Goal: Information Seeking & Learning: Learn about a topic

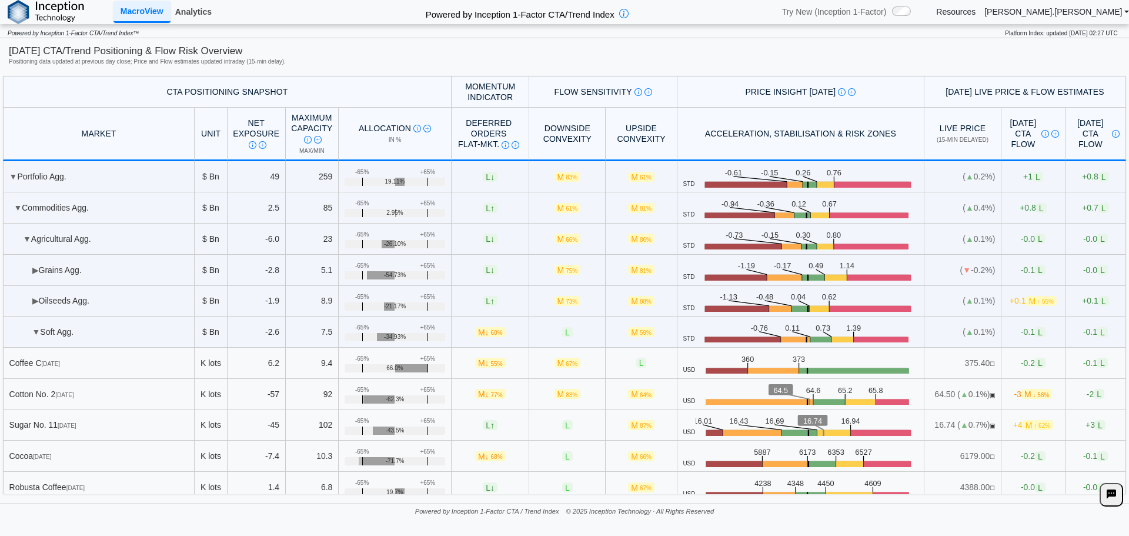
click at [195, 11] on link "Analytics" at bounding box center [194, 12] width 46 height 20
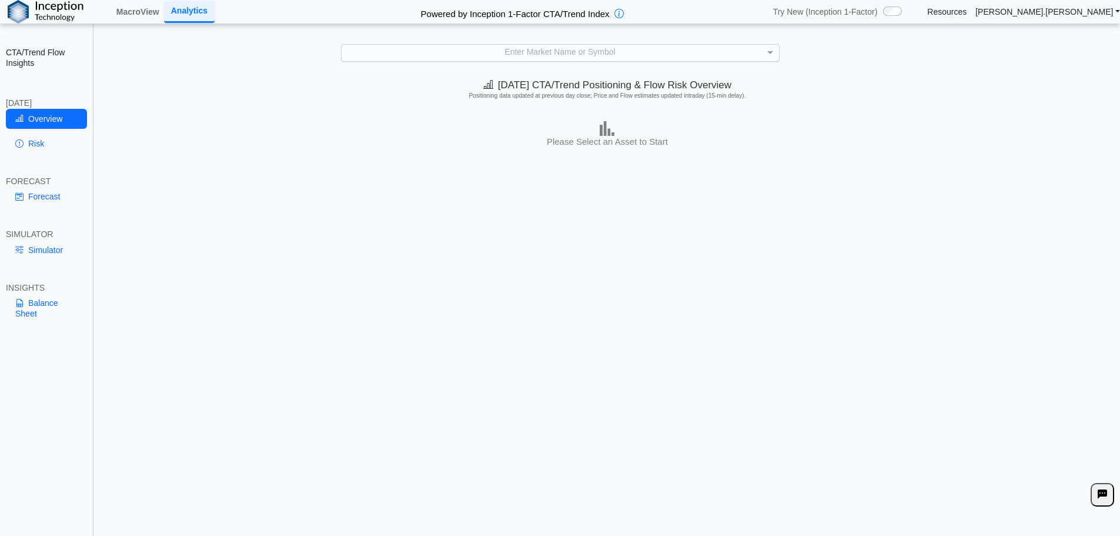
click at [522, 57] on div "Enter Market Name or Symbol" at bounding box center [561, 53] width 438 height 16
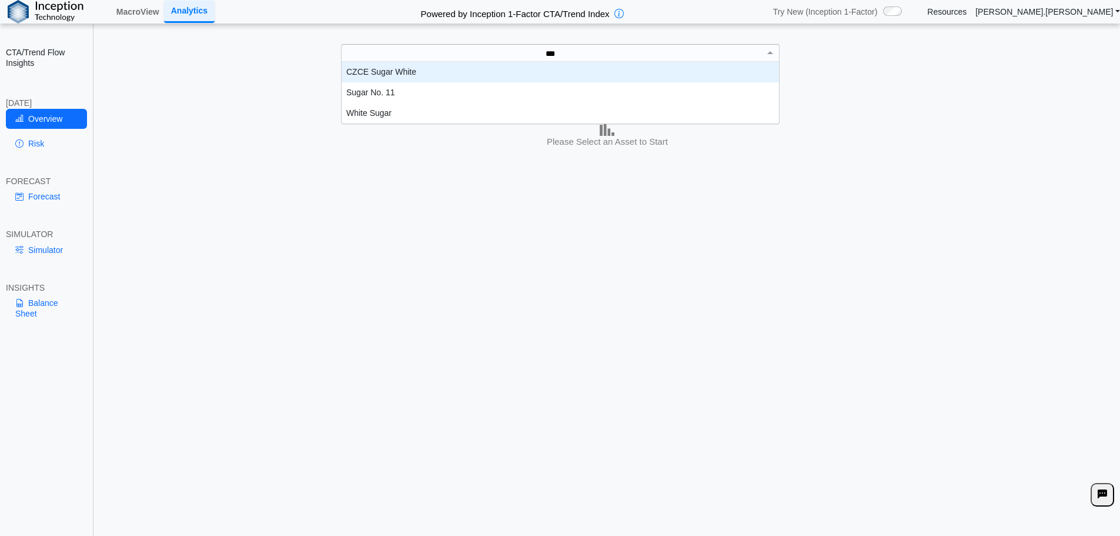
scroll to position [53, 429]
type input "*****"
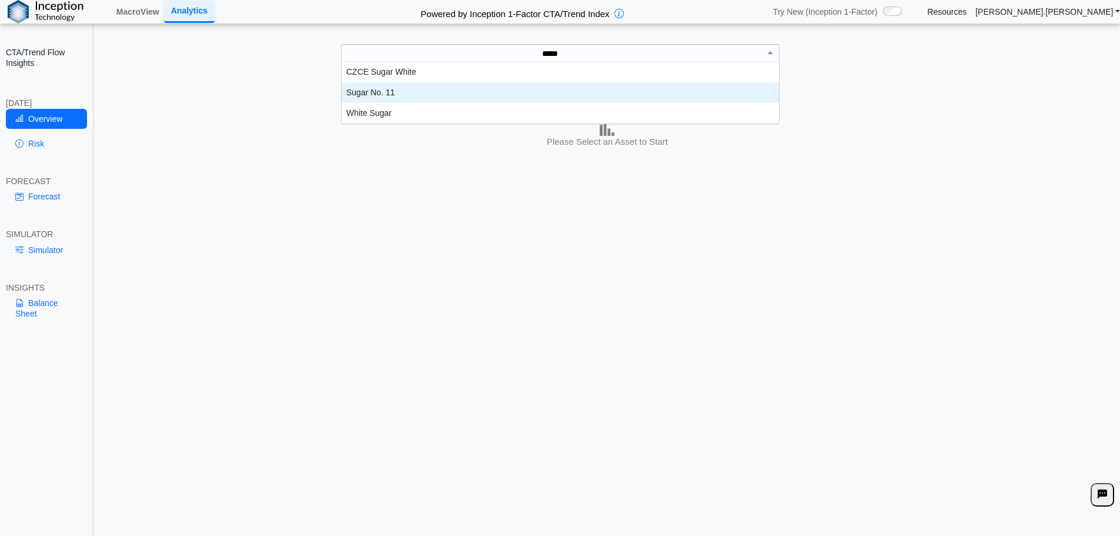
click at [398, 95] on div "Sugar No. 11" at bounding box center [561, 92] width 438 height 21
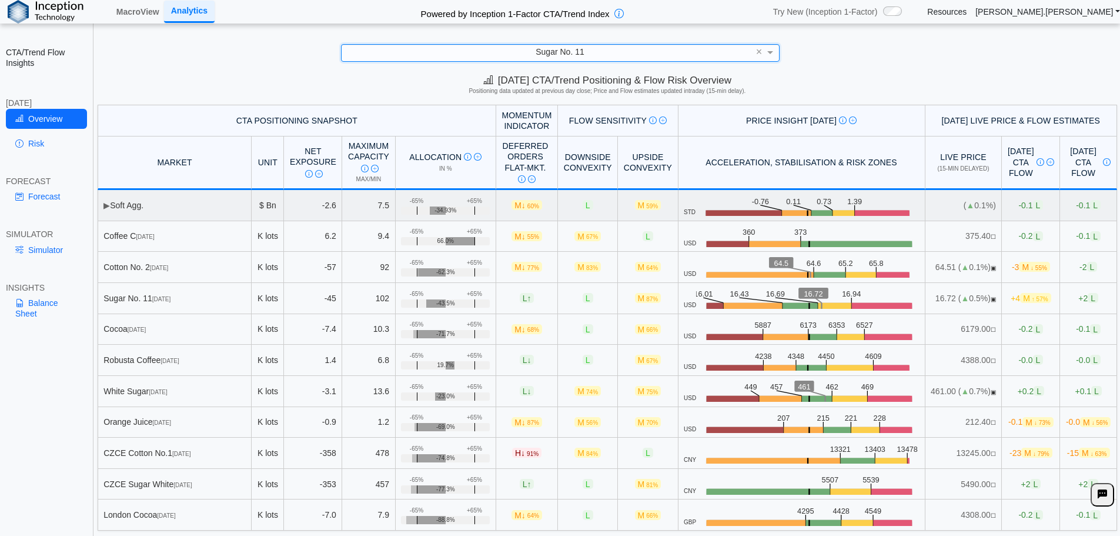
scroll to position [0, 0]
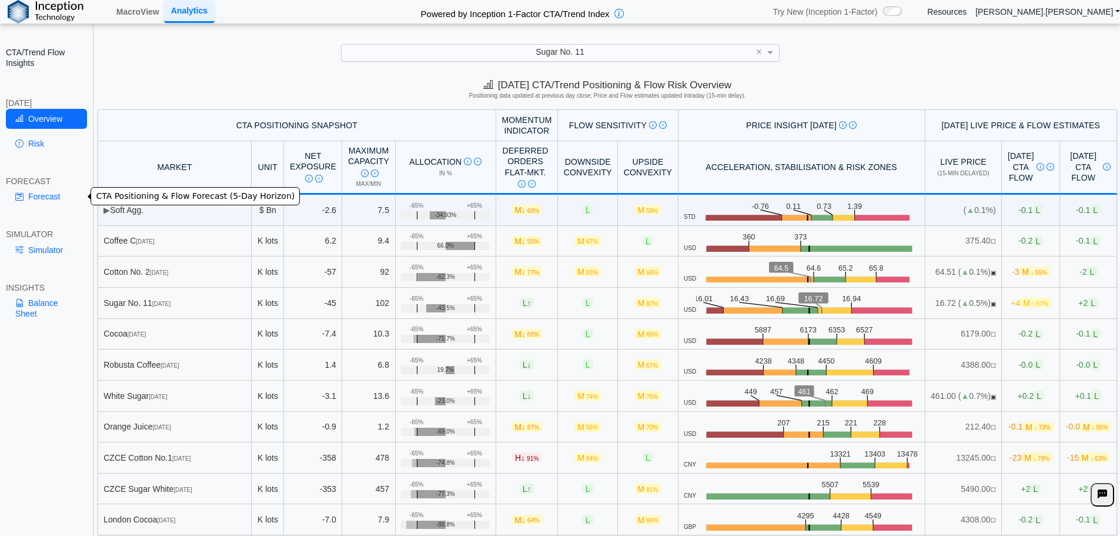
click at [35, 197] on link "Forecast" at bounding box center [46, 196] width 81 height 20
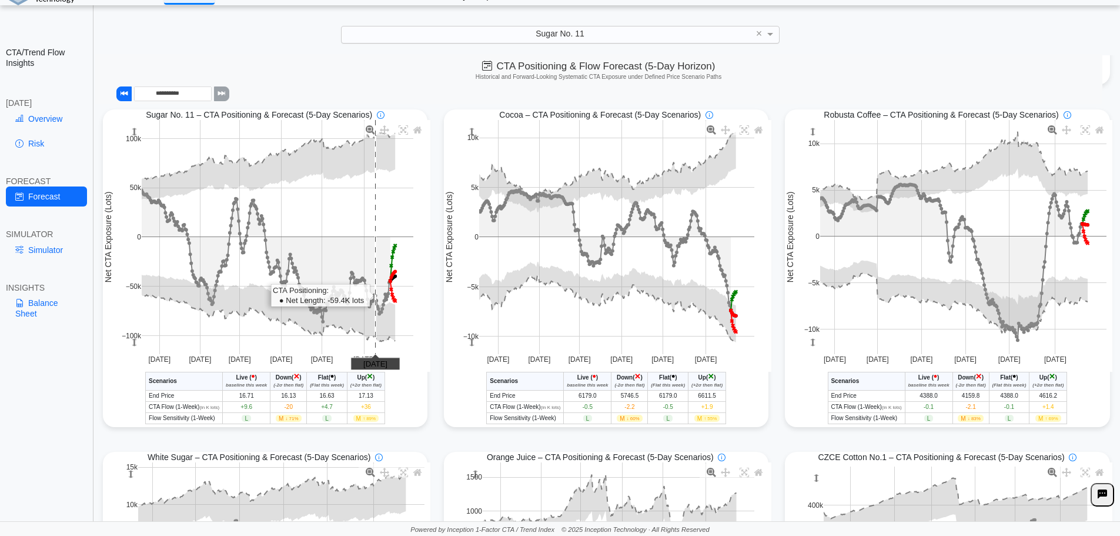
scroll to position [294, 0]
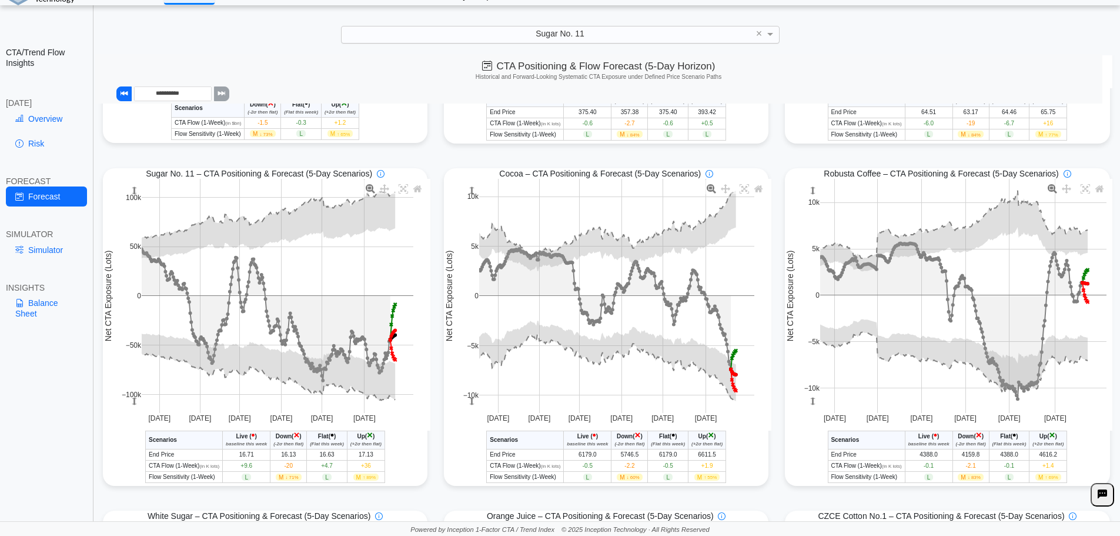
click at [83, 459] on div "CTA/Trend Flow Insights [DATE] Overview Risk FORECAST Forecast SIMULATOR Simula…" at bounding box center [47, 268] width 94 height 536
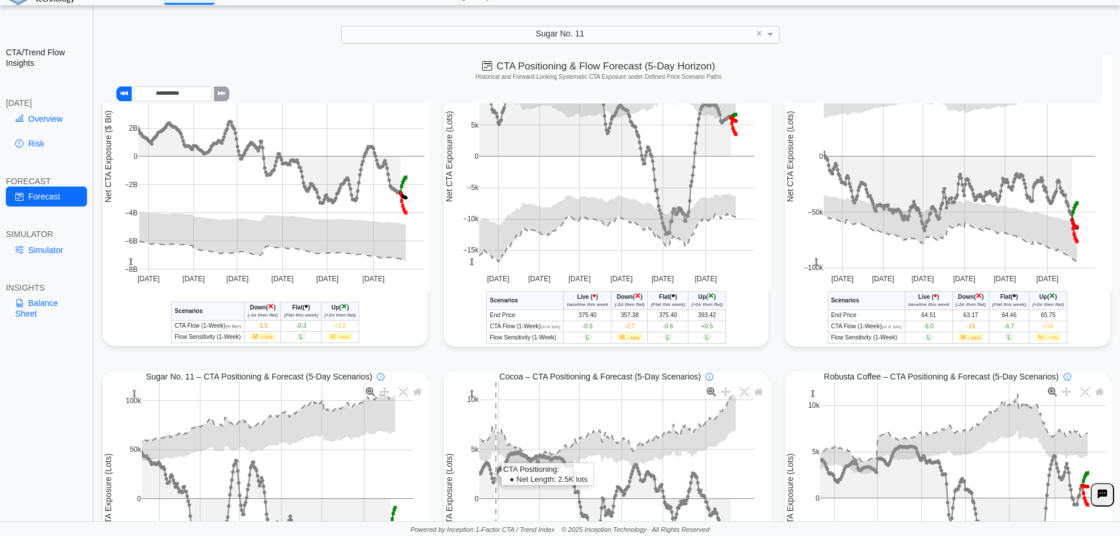
scroll to position [0, 0]
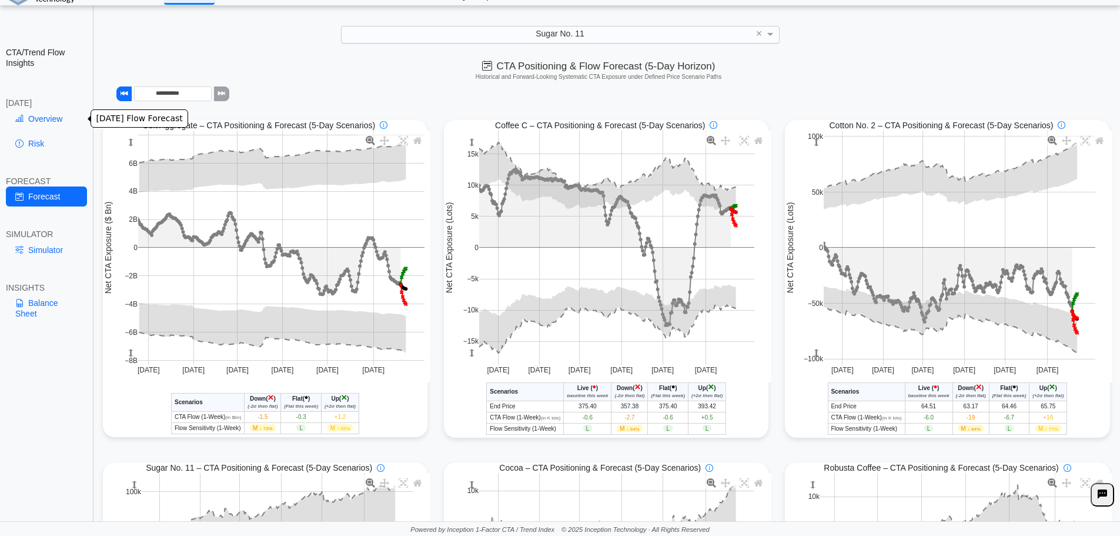
click at [44, 116] on link "Overview" at bounding box center [46, 119] width 81 height 20
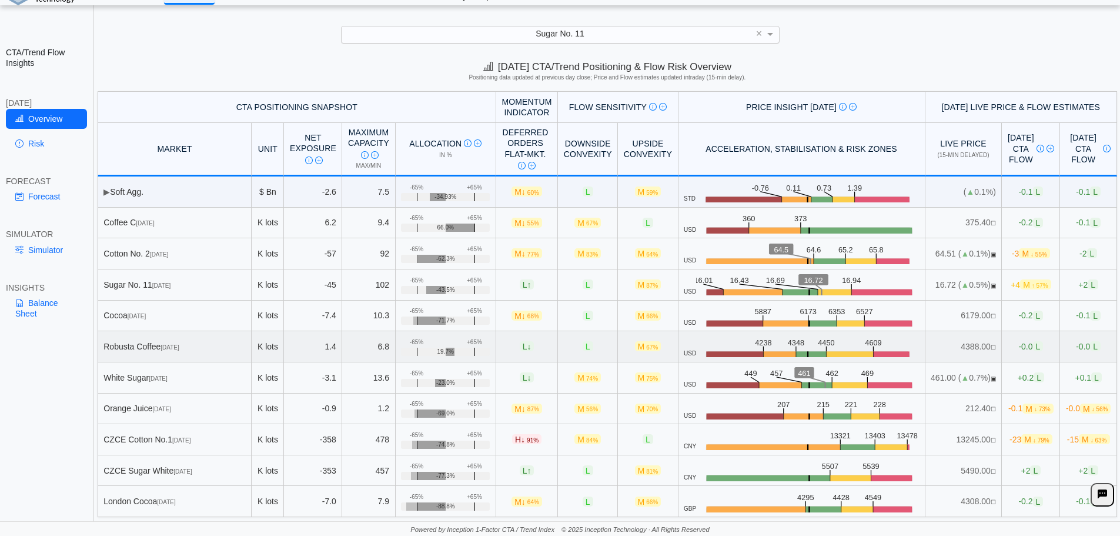
scroll to position [5, 0]
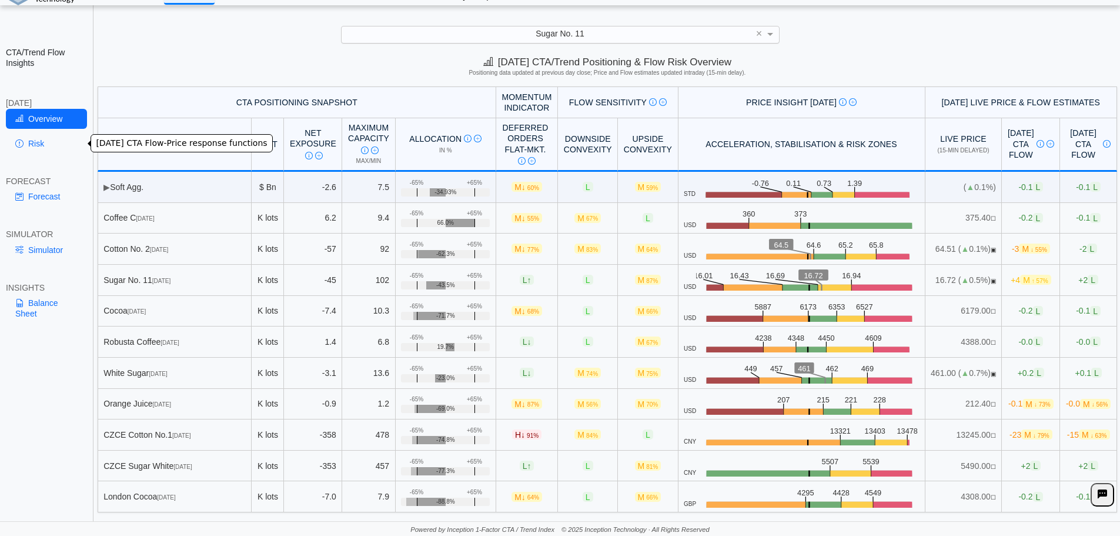
click at [48, 142] on link "Risk" at bounding box center [46, 144] width 81 height 20
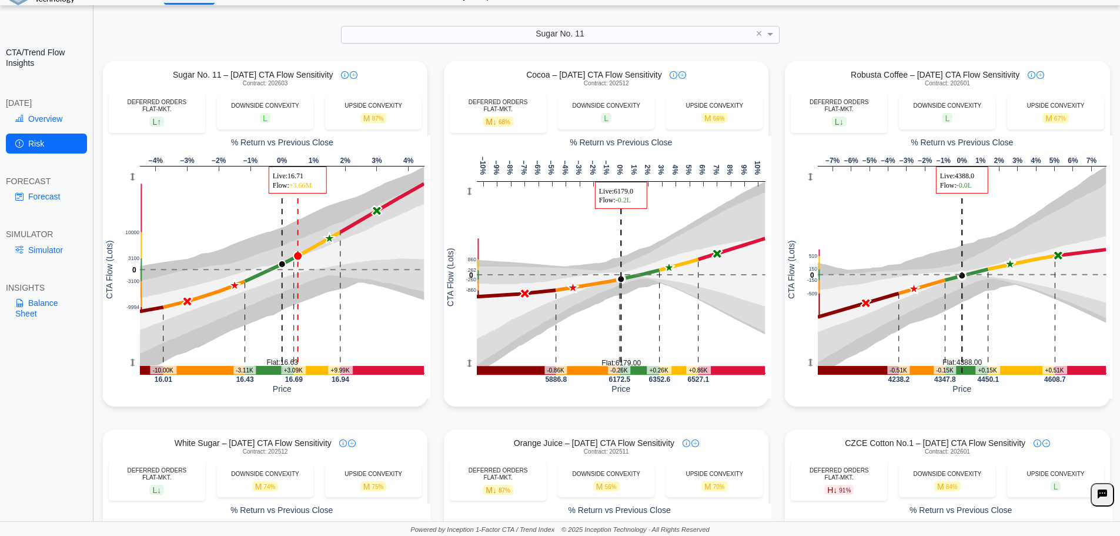
scroll to position [353, 0]
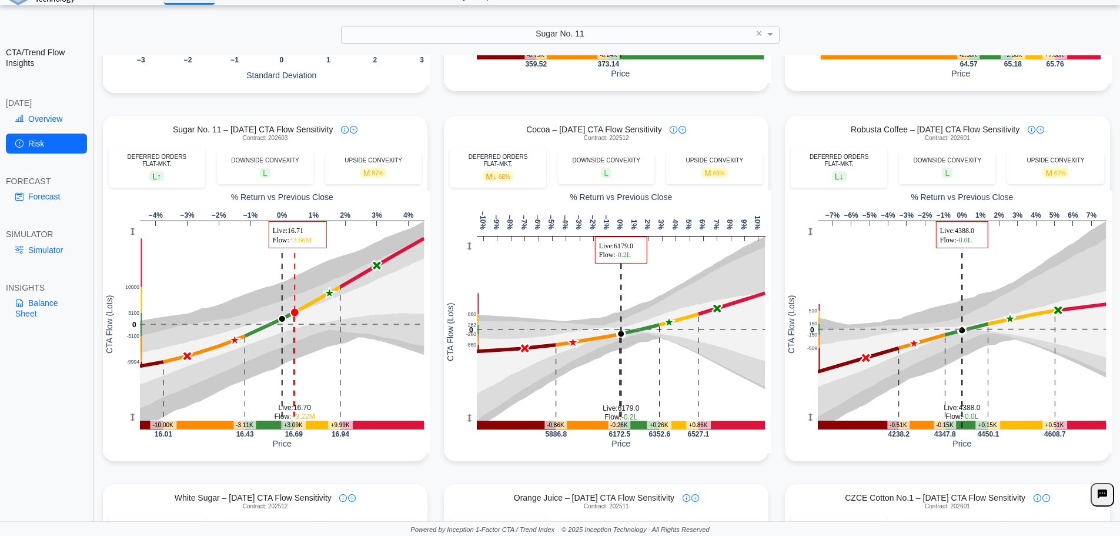
click at [64, 441] on div "CTA/Trend Flow Insights [DATE] Overview Risk FORECAST Forecast SIMULATOR Simula…" at bounding box center [47, 268] width 94 height 536
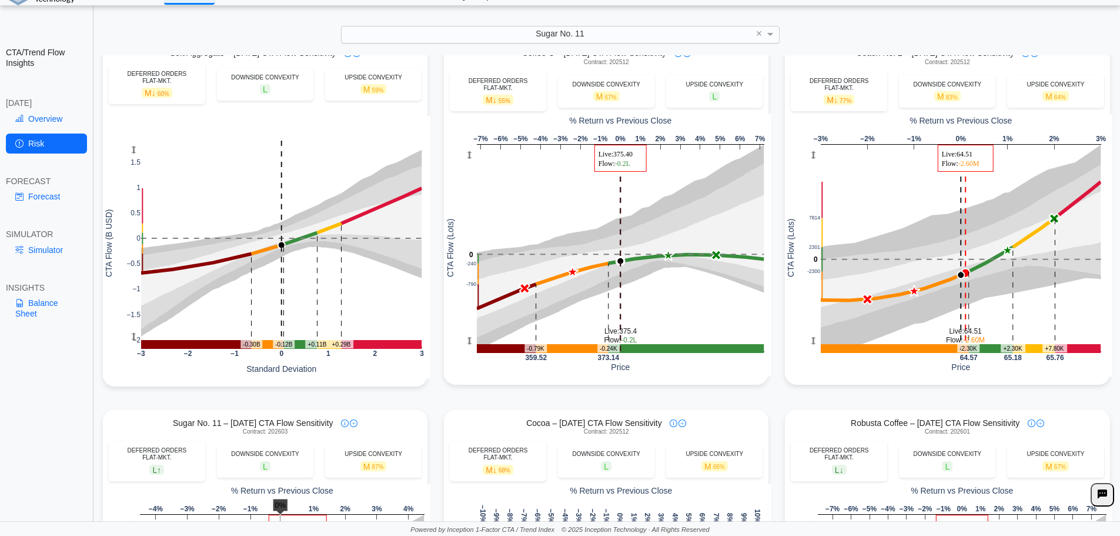
scroll to position [0, 0]
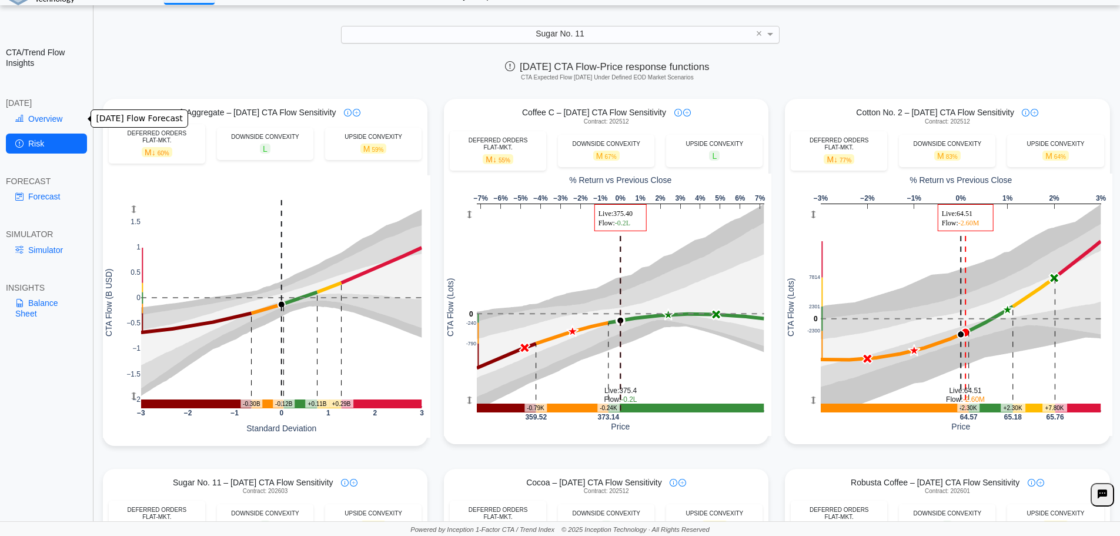
click at [41, 121] on link "Overview" at bounding box center [46, 119] width 81 height 20
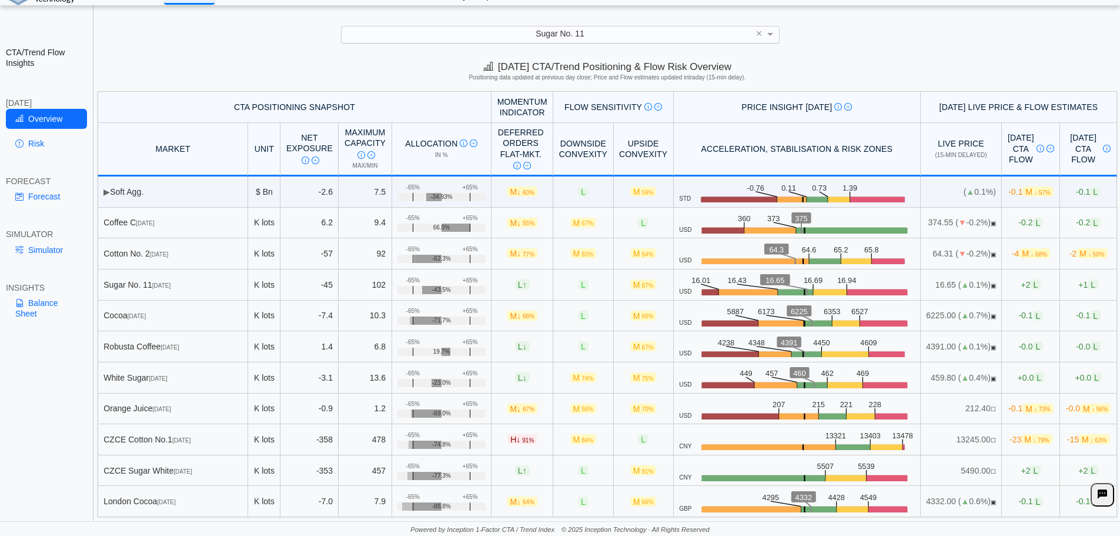
click at [137, 56] on div "[DATE] CTA/Trend Positioning & Flow Risk Overview Positioning data updated at p…" at bounding box center [608, 73] width 1026 height 36
